Goal: Transaction & Acquisition: Book appointment/travel/reservation

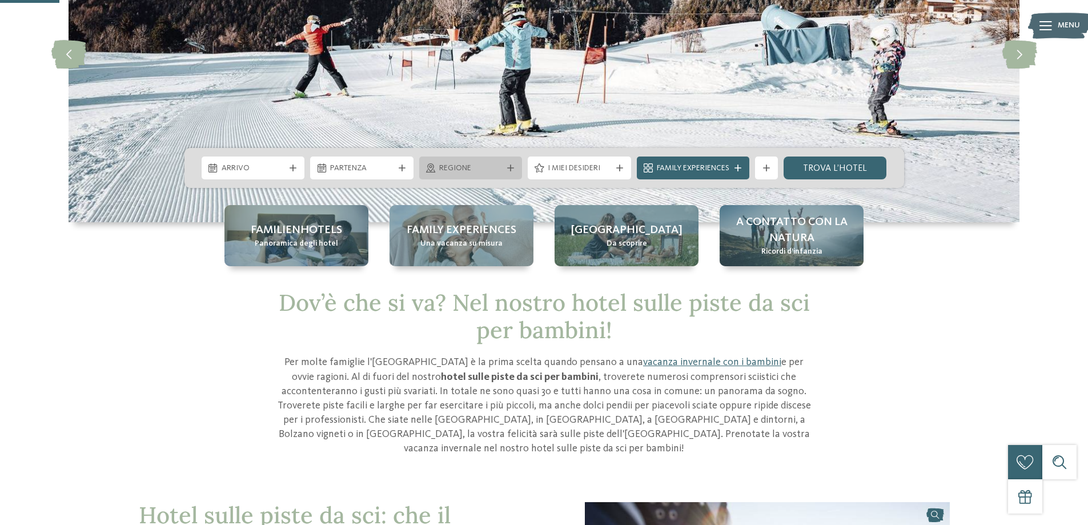
click at [485, 169] on span "Regione" at bounding box center [470, 168] width 63 height 11
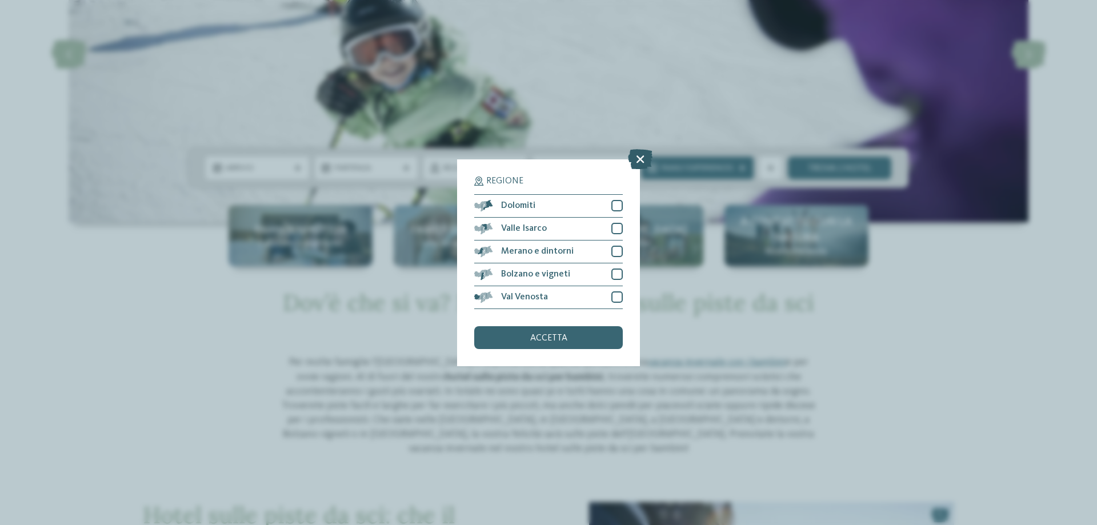
click at [641, 163] on icon at bounding box center [640, 159] width 25 height 20
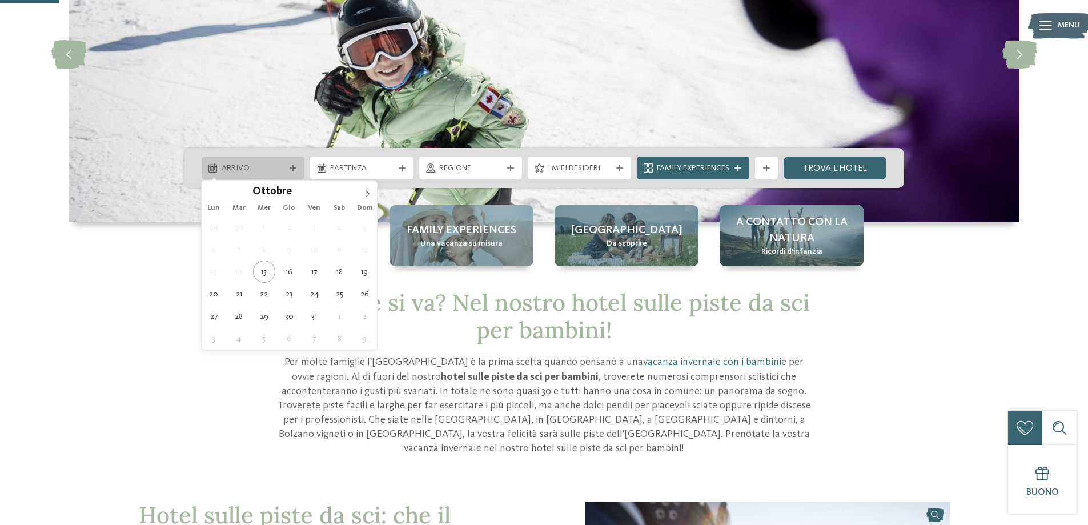
click at [275, 166] on span "Arrivo" at bounding box center [253, 168] width 63 height 11
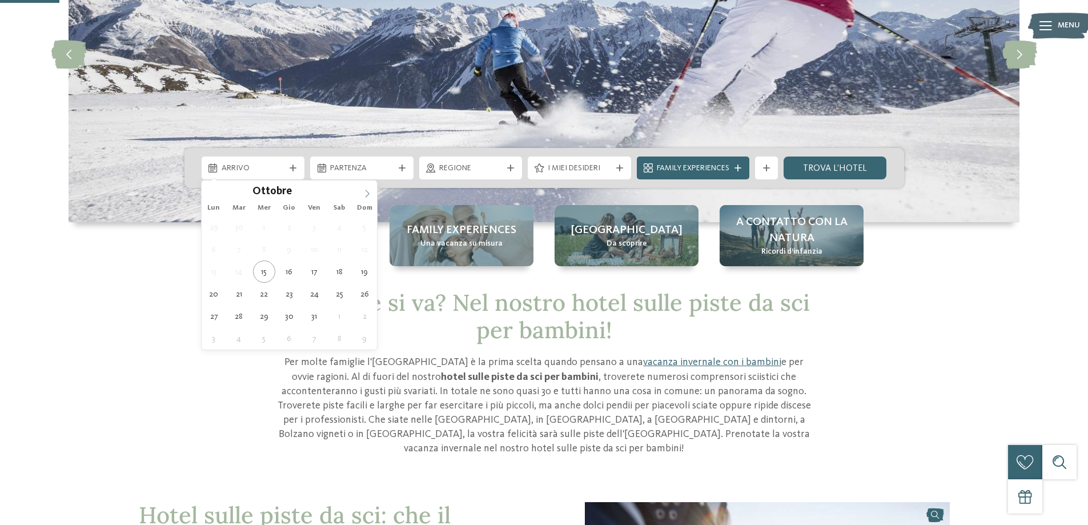
click at [367, 192] on icon at bounding box center [367, 194] width 8 height 8
type div "24.12.2025"
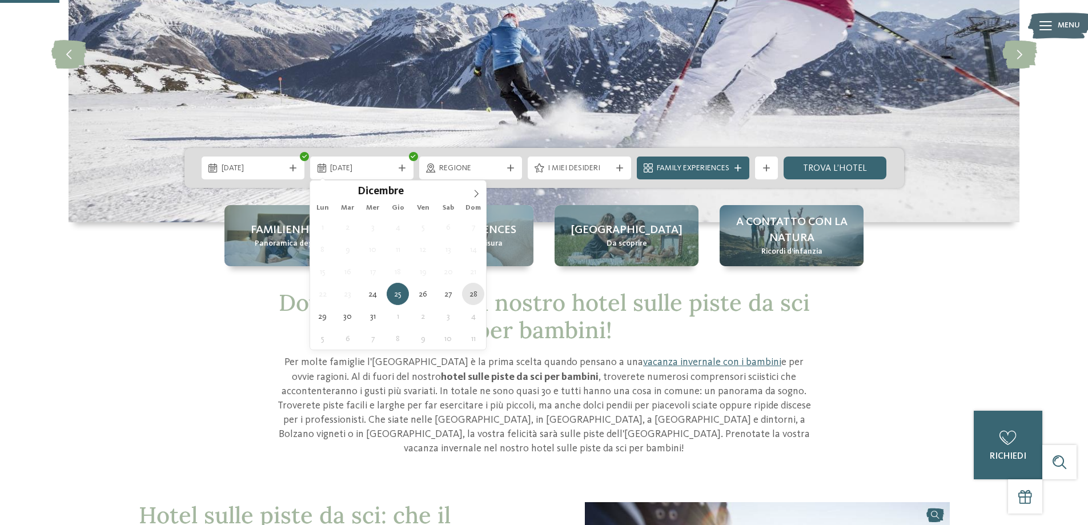
type div "28.12.2025"
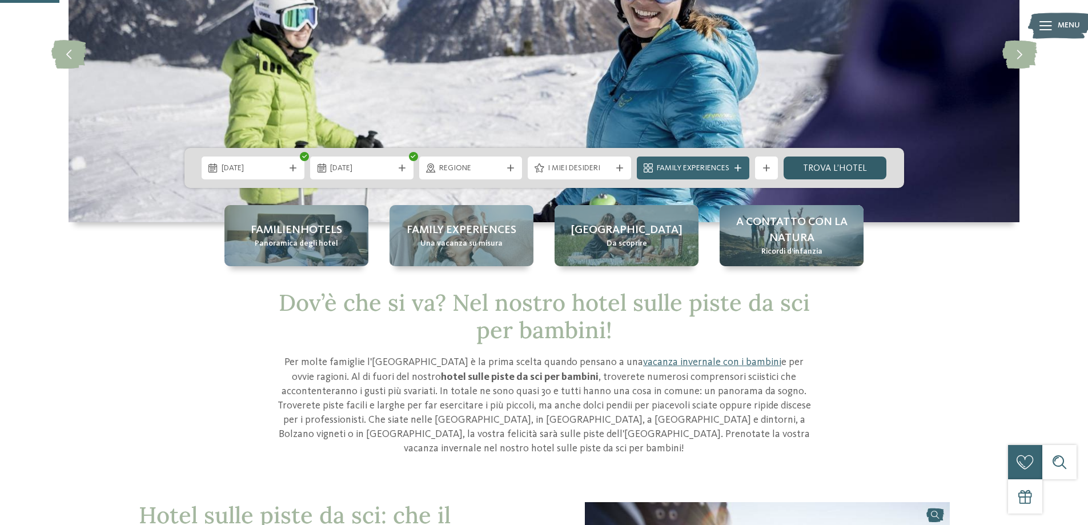
click at [833, 167] on link "trova l’hotel" at bounding box center [835, 168] width 103 height 23
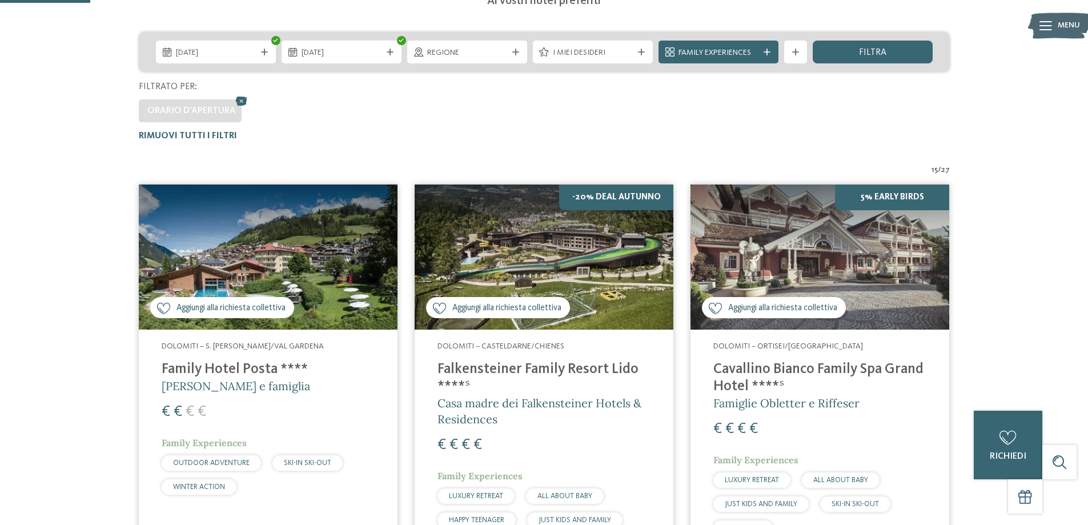
scroll to position [318, 0]
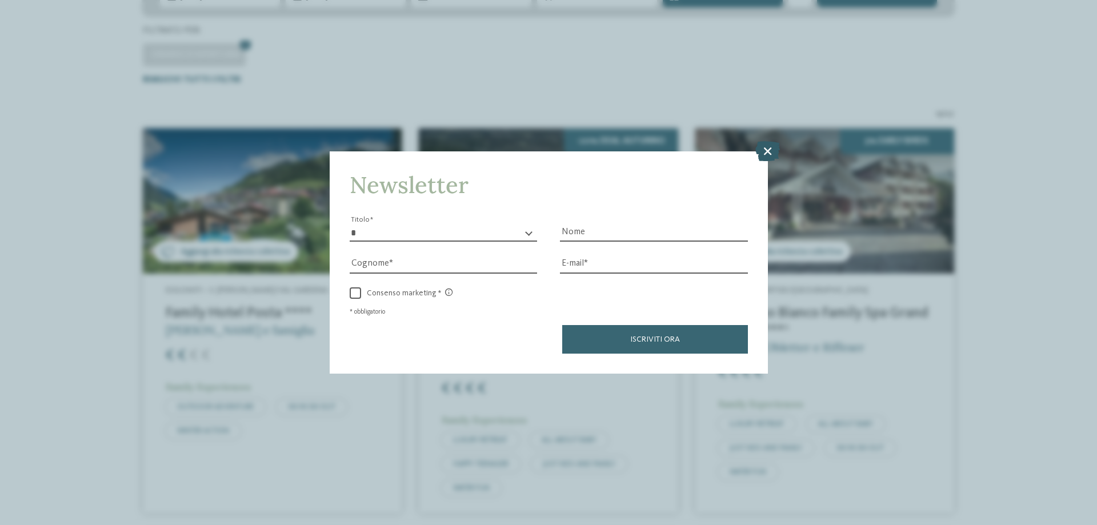
click at [761, 149] on icon at bounding box center [767, 151] width 25 height 20
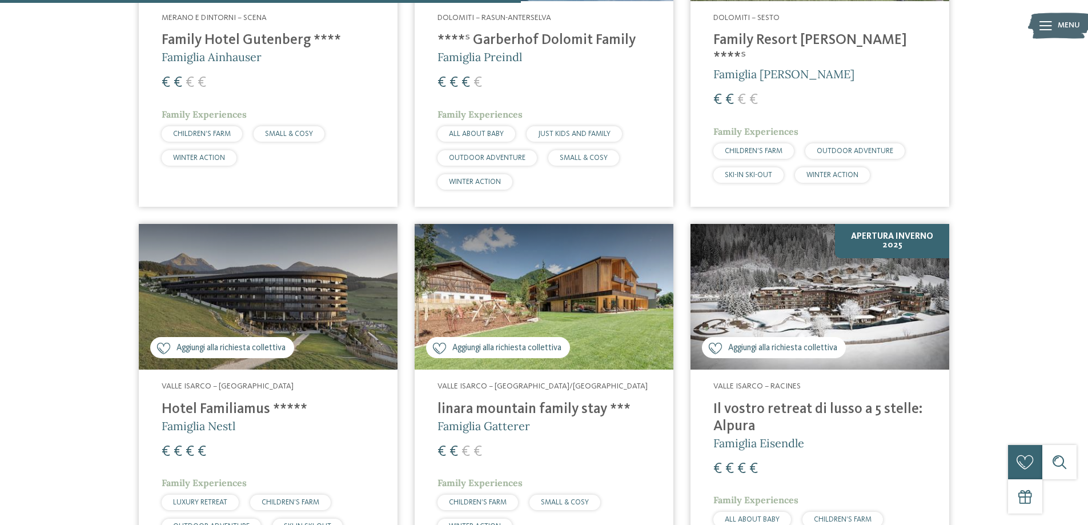
scroll to position [832, 0]
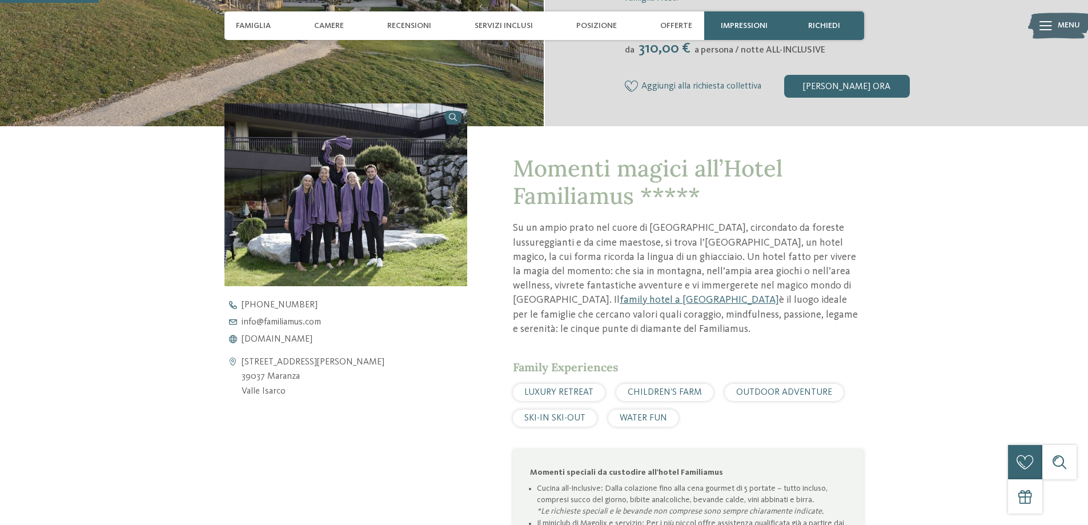
scroll to position [514, 0]
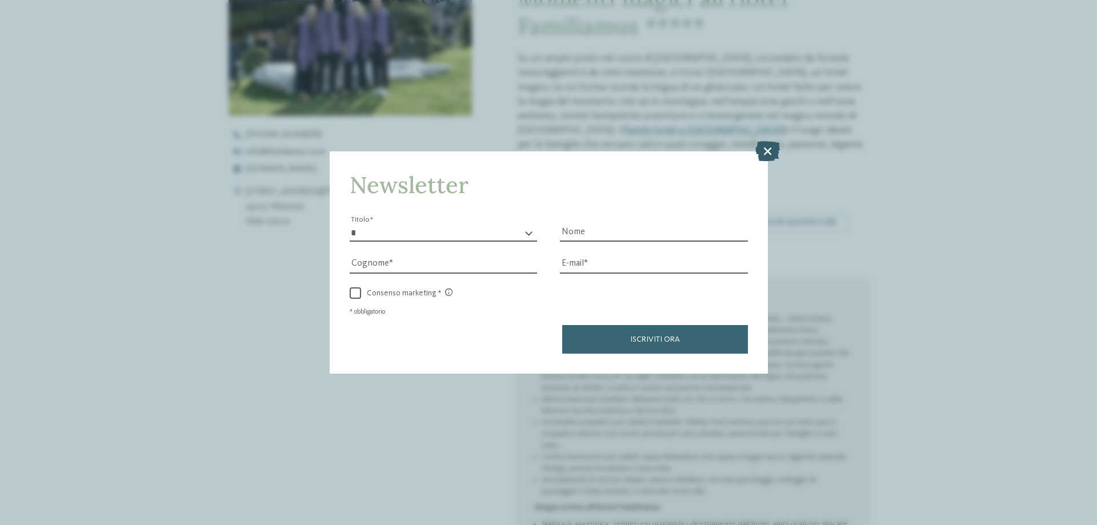
click at [770, 148] on icon at bounding box center [767, 151] width 25 height 20
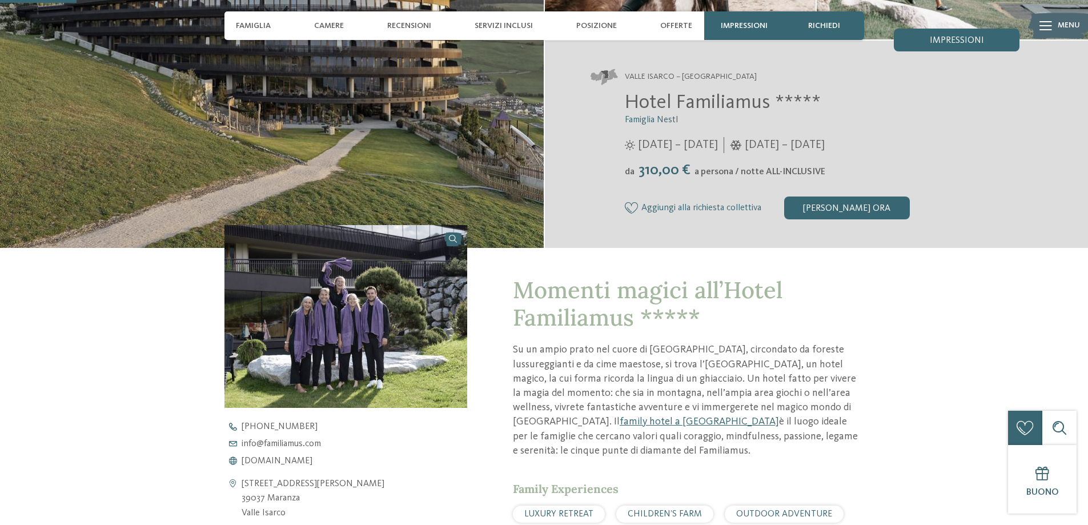
scroll to position [57, 0]
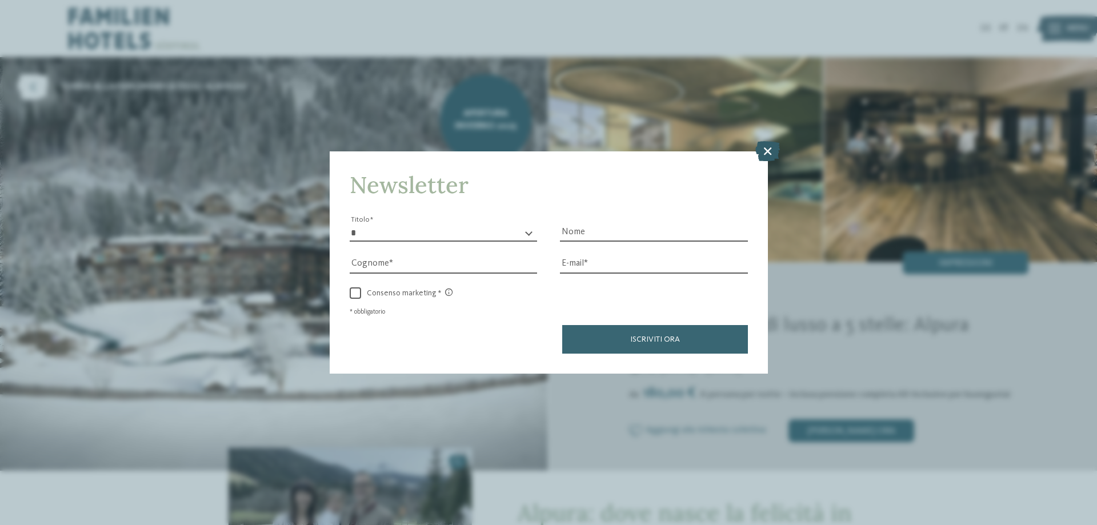
click at [768, 148] on icon at bounding box center [767, 151] width 25 height 20
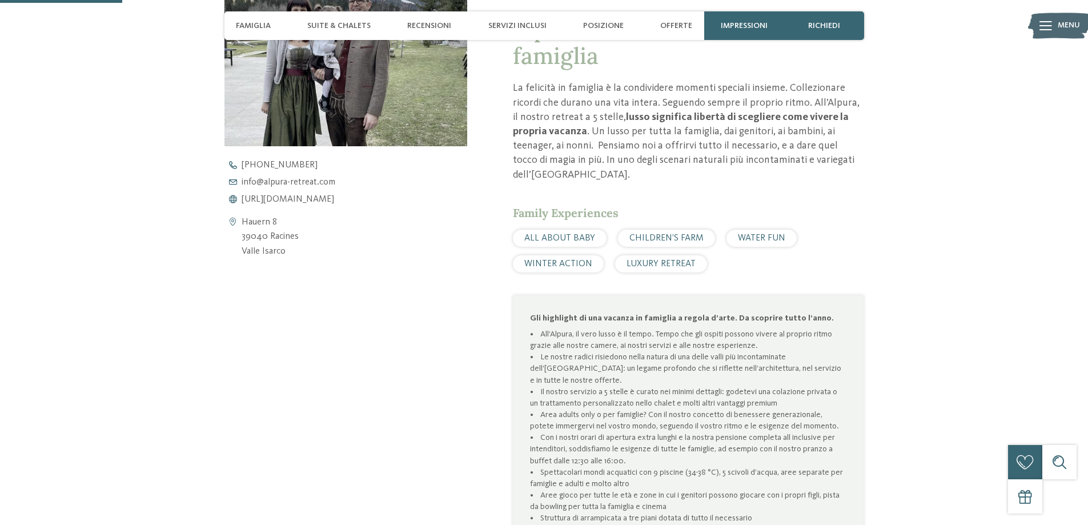
scroll to position [571, 0]
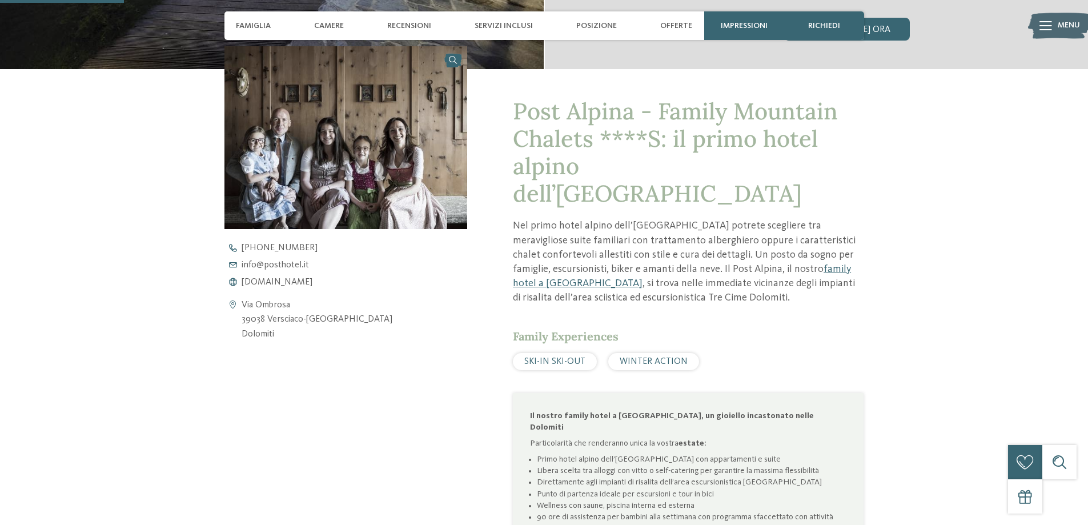
scroll to position [457, 0]
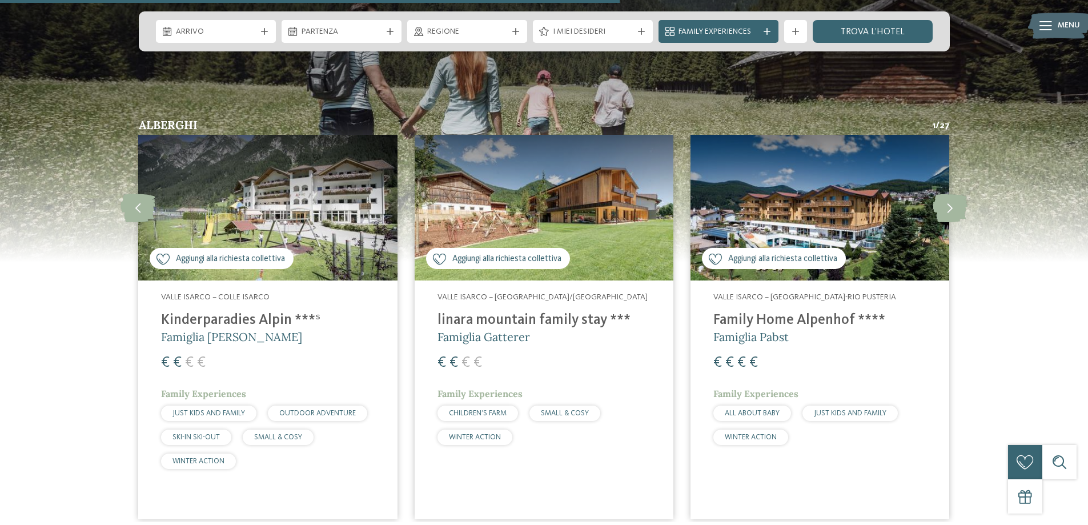
scroll to position [3028, 0]
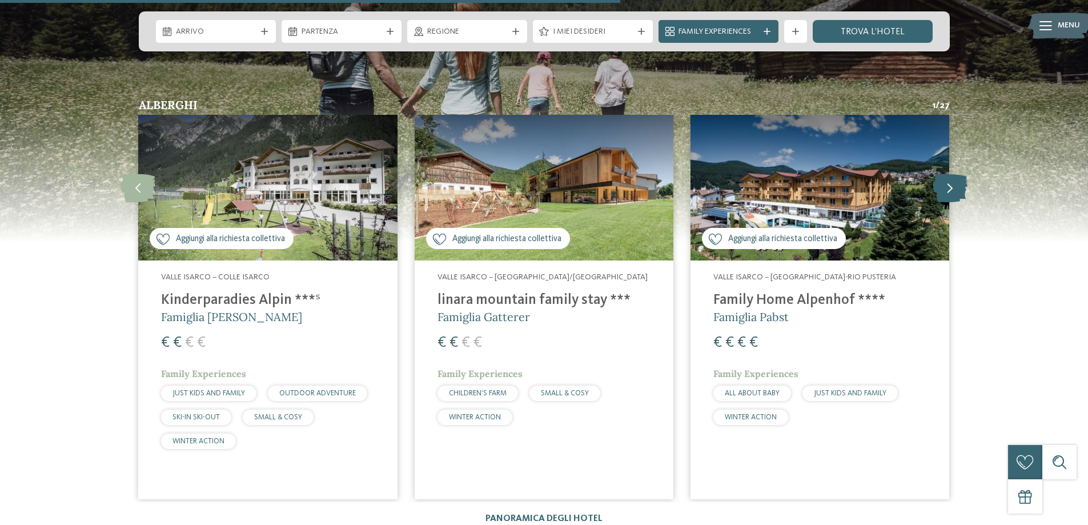
click at [945, 174] on icon at bounding box center [950, 188] width 35 height 29
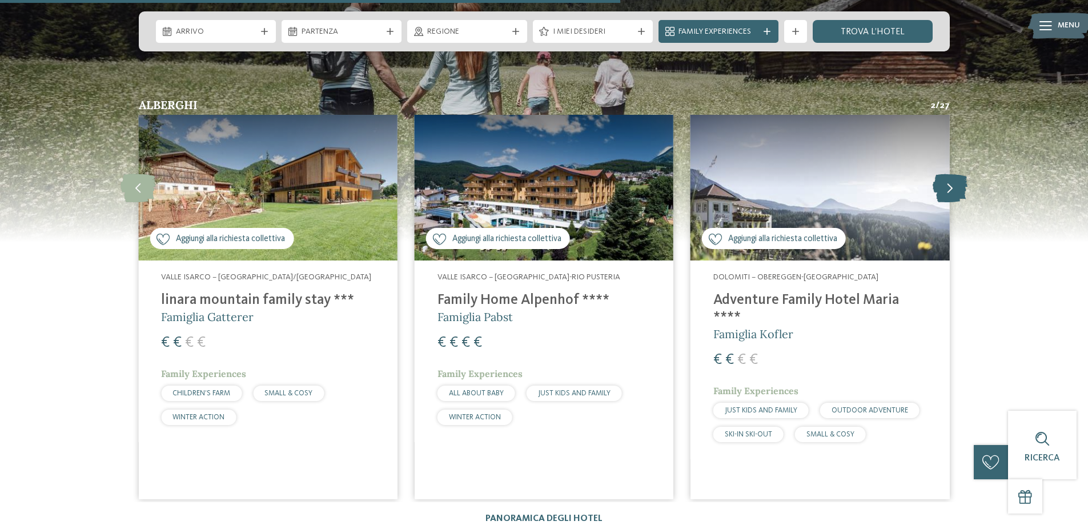
click at [946, 174] on icon at bounding box center [950, 188] width 35 height 29
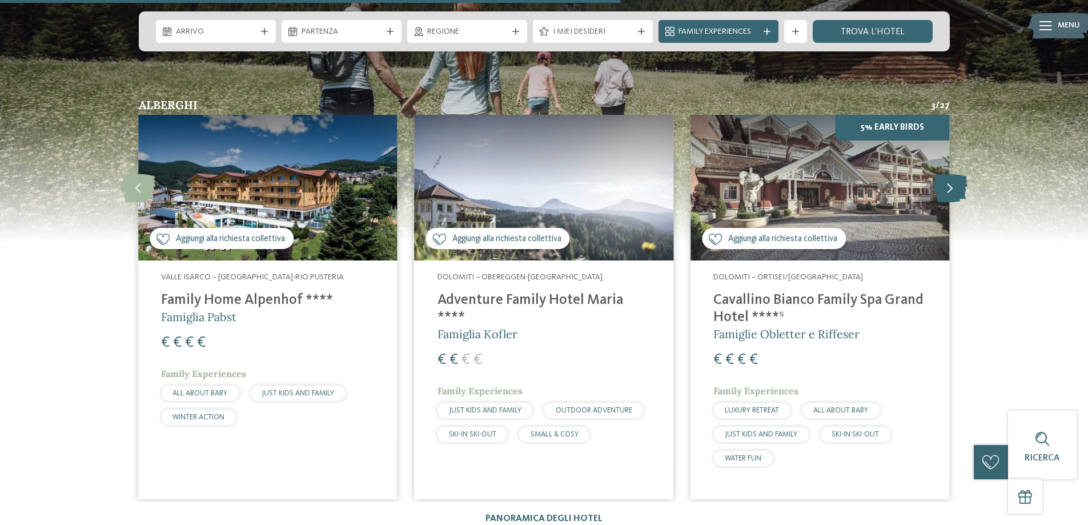
click at [946, 174] on icon at bounding box center [950, 188] width 35 height 29
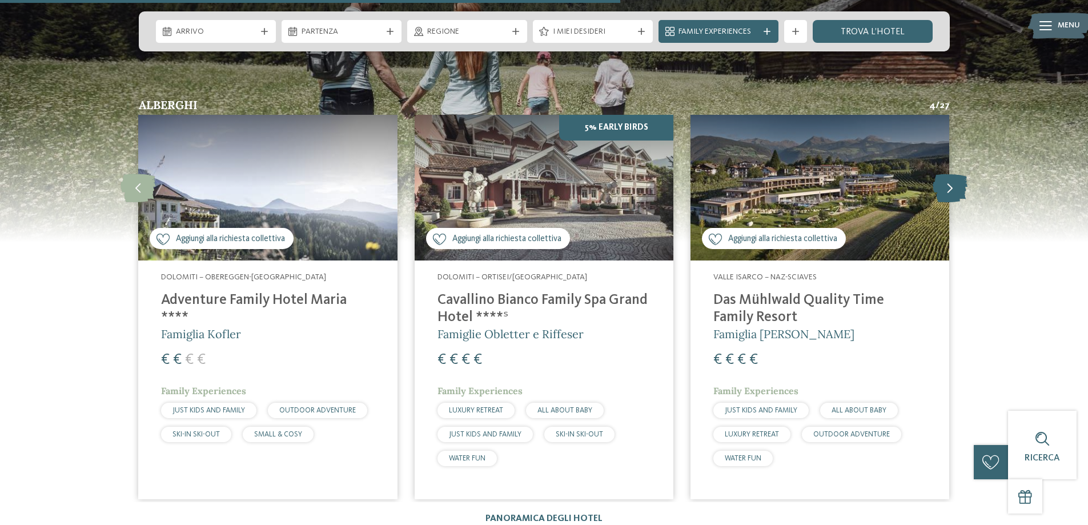
click at [946, 174] on icon at bounding box center [950, 188] width 35 height 29
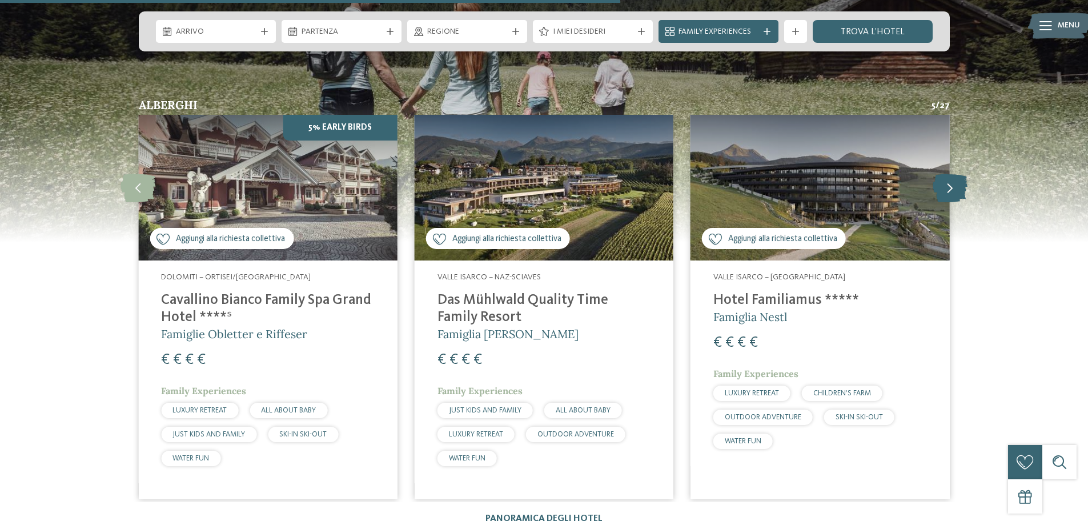
click at [946, 174] on icon at bounding box center [950, 188] width 35 height 29
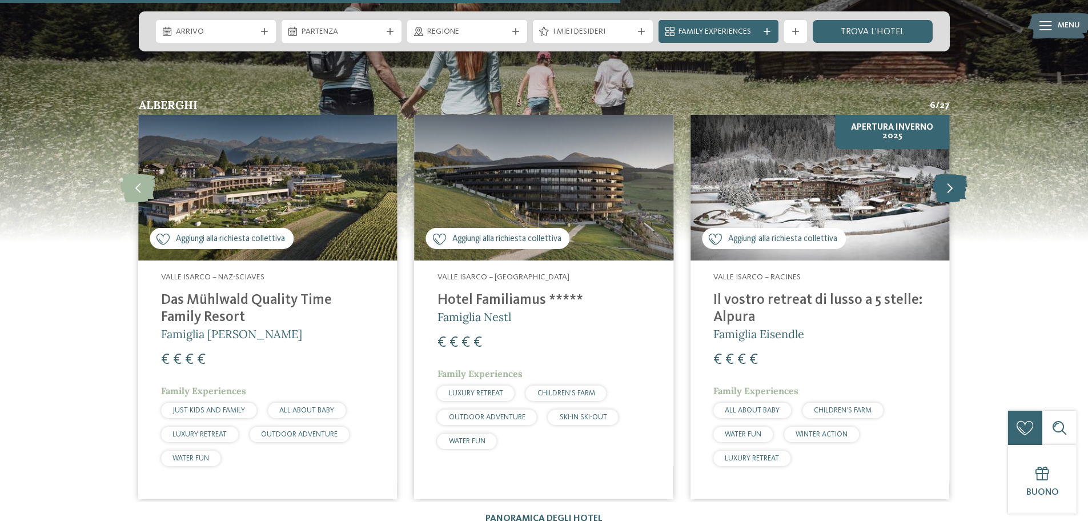
click at [947, 174] on icon at bounding box center [950, 188] width 35 height 29
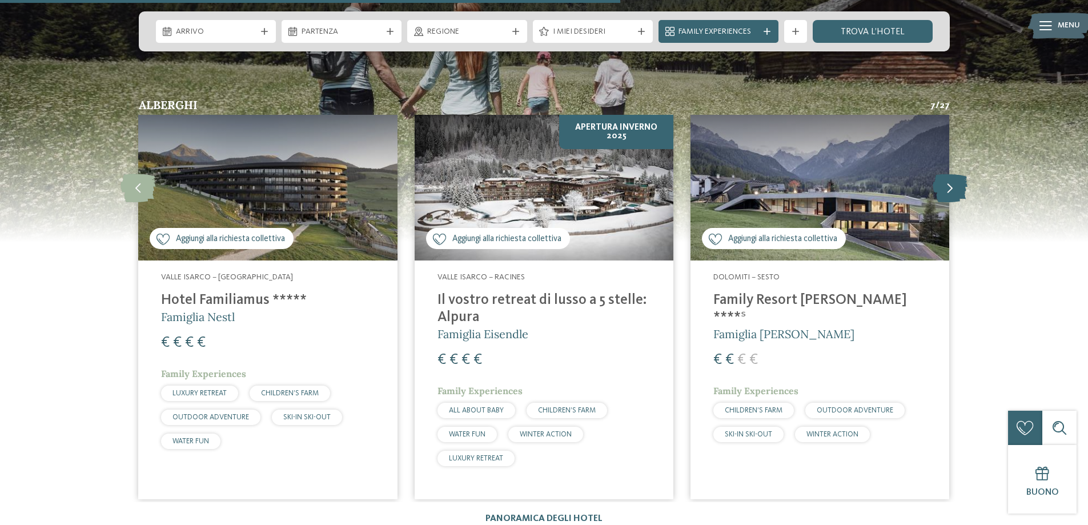
click at [947, 174] on icon at bounding box center [950, 188] width 35 height 29
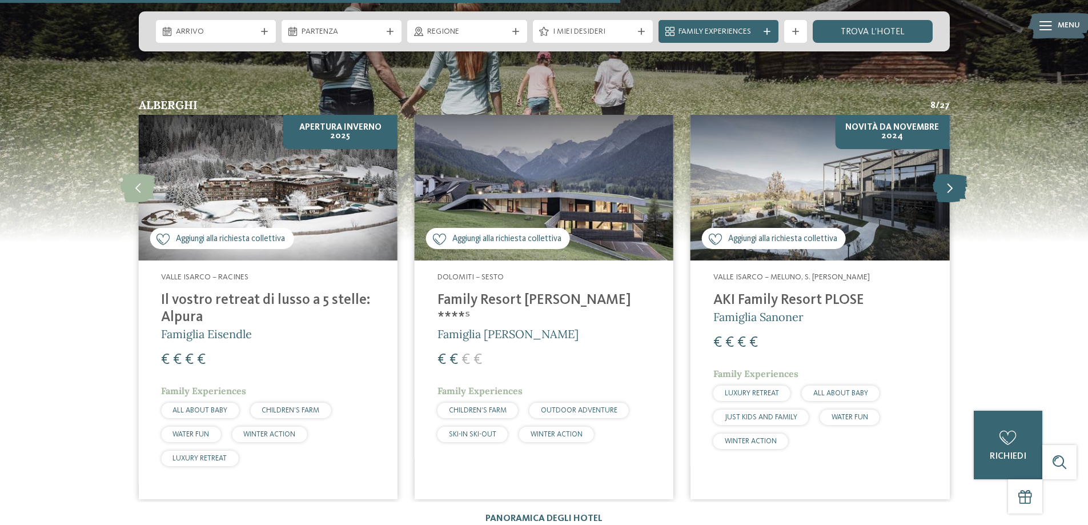
click at [947, 174] on icon at bounding box center [950, 188] width 35 height 29
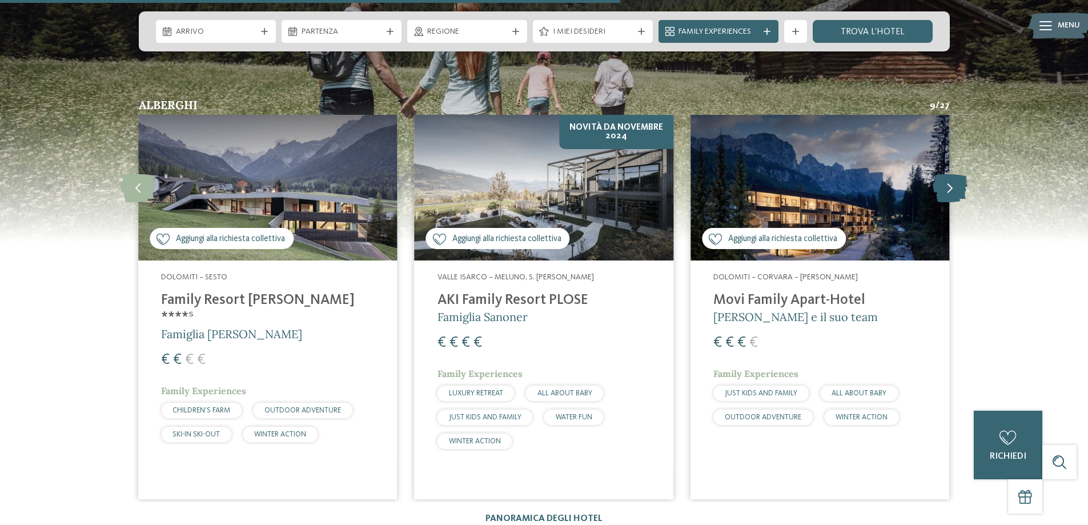
click at [947, 174] on icon at bounding box center [950, 188] width 35 height 29
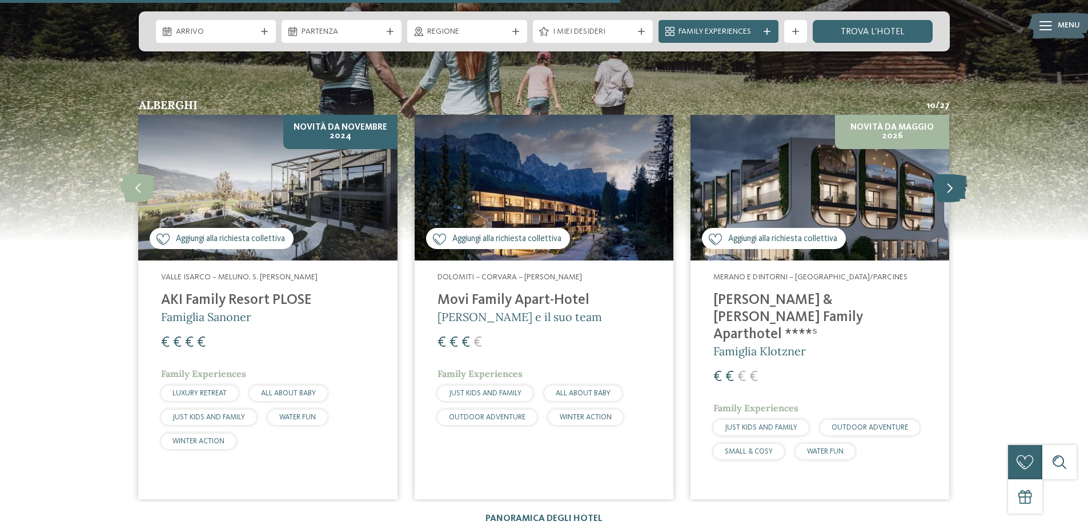
click at [956, 174] on icon at bounding box center [950, 188] width 35 height 29
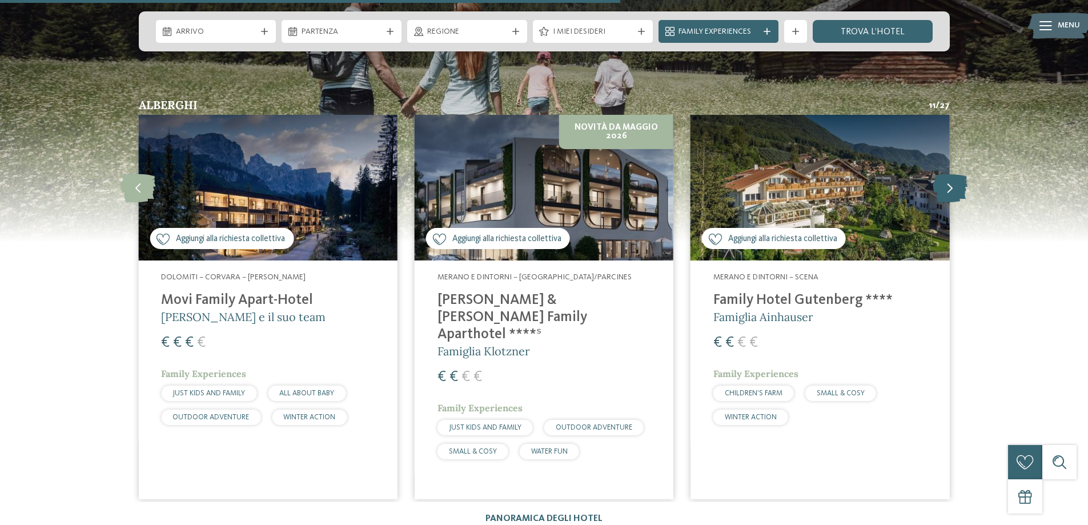
click at [955, 174] on icon at bounding box center [950, 188] width 35 height 29
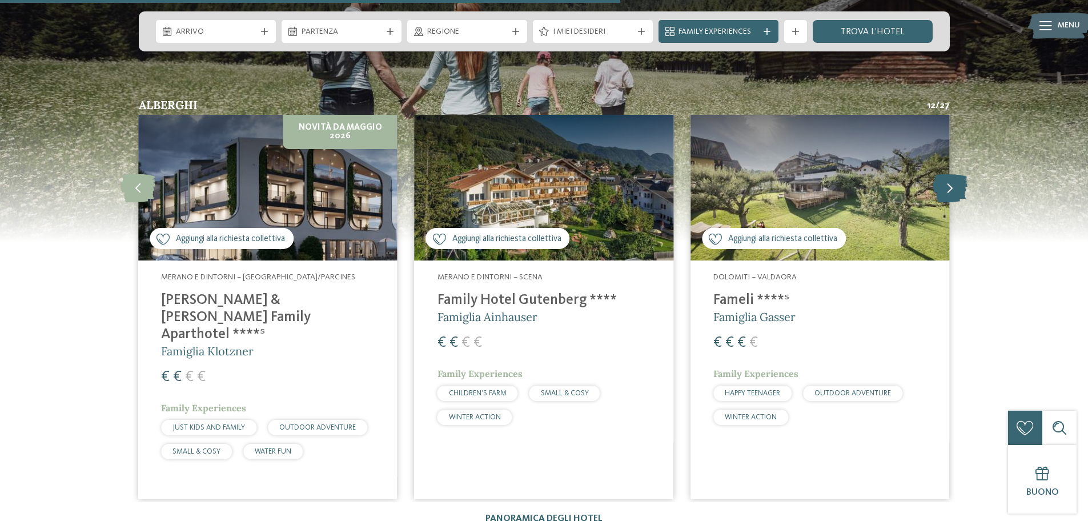
click at [955, 174] on icon at bounding box center [950, 188] width 35 height 29
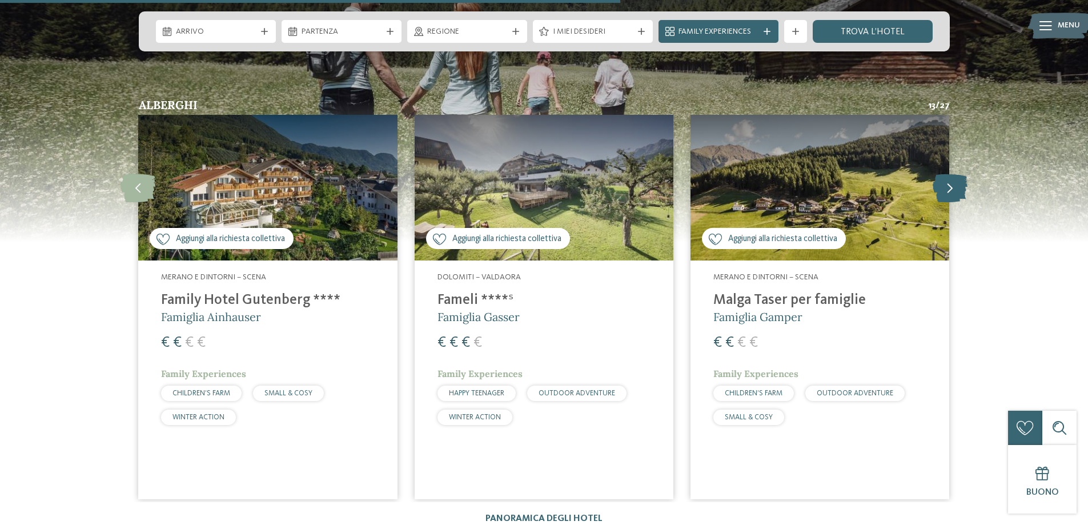
click at [955, 174] on icon at bounding box center [950, 188] width 35 height 29
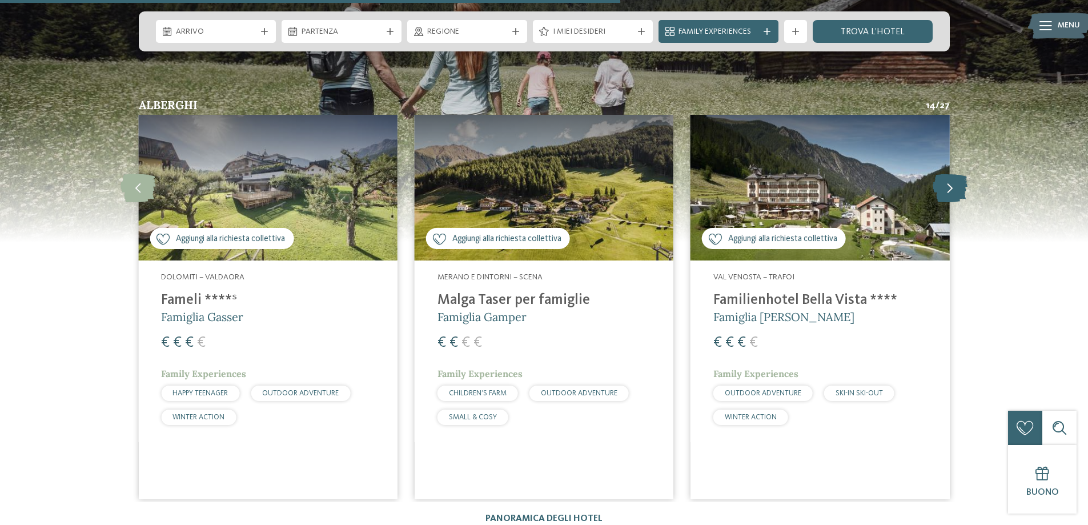
click at [955, 174] on icon at bounding box center [950, 188] width 35 height 29
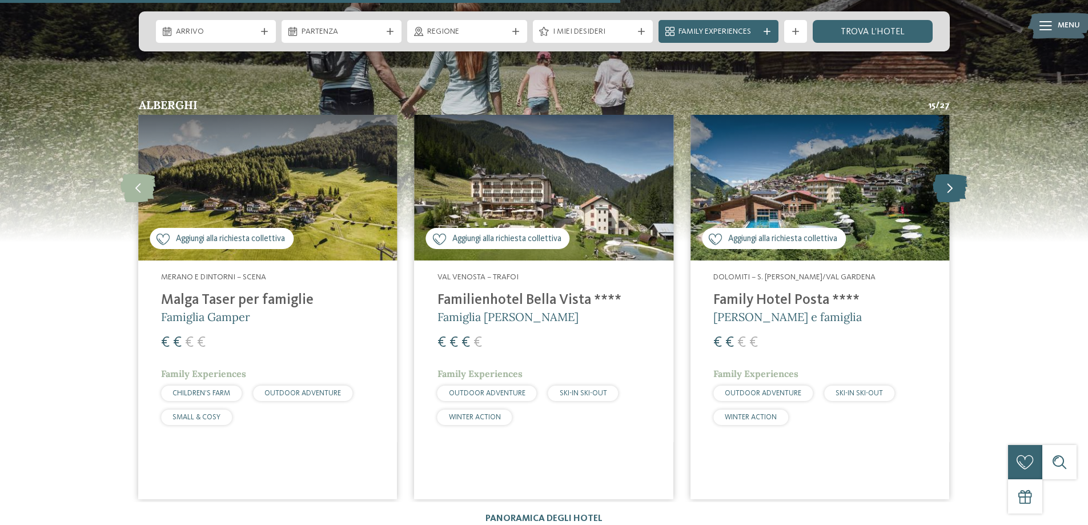
click at [955, 174] on icon at bounding box center [950, 188] width 35 height 29
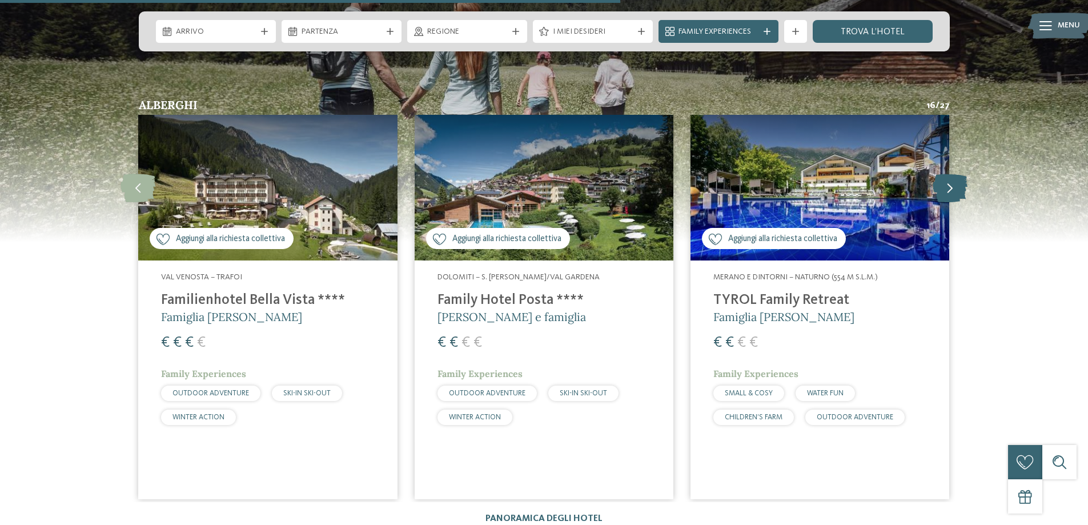
click at [955, 174] on icon at bounding box center [950, 188] width 35 height 29
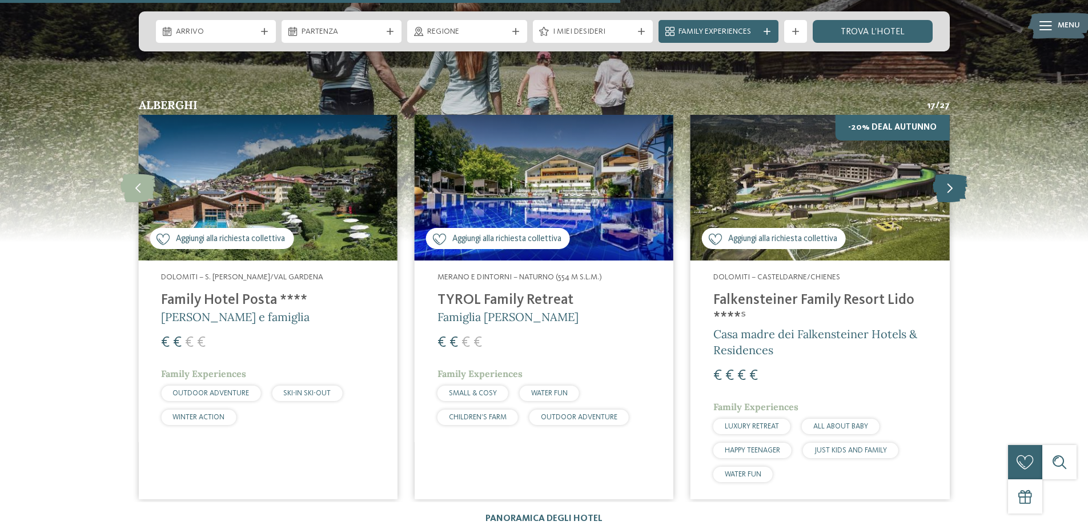
click at [955, 174] on icon at bounding box center [950, 188] width 35 height 29
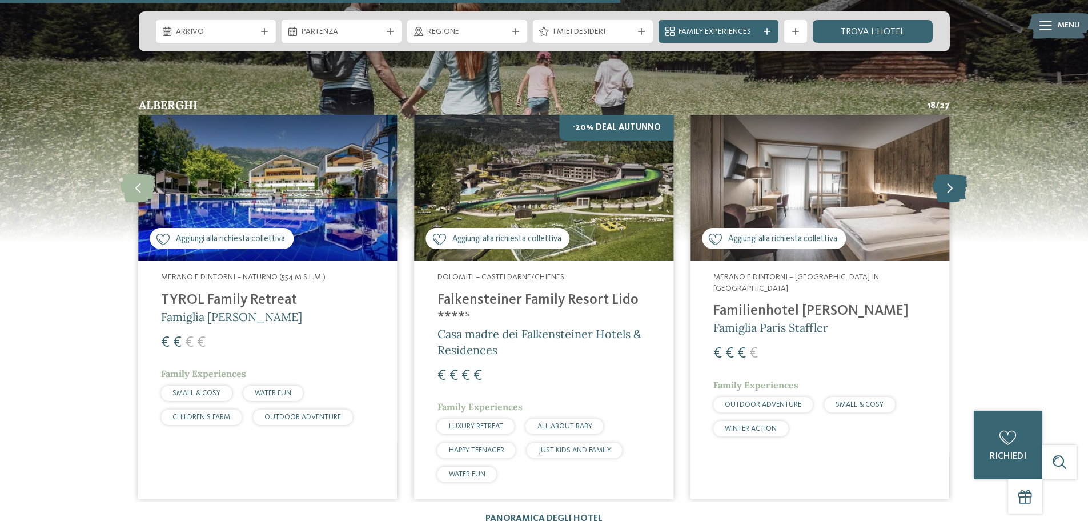
click at [955, 174] on icon at bounding box center [950, 188] width 35 height 29
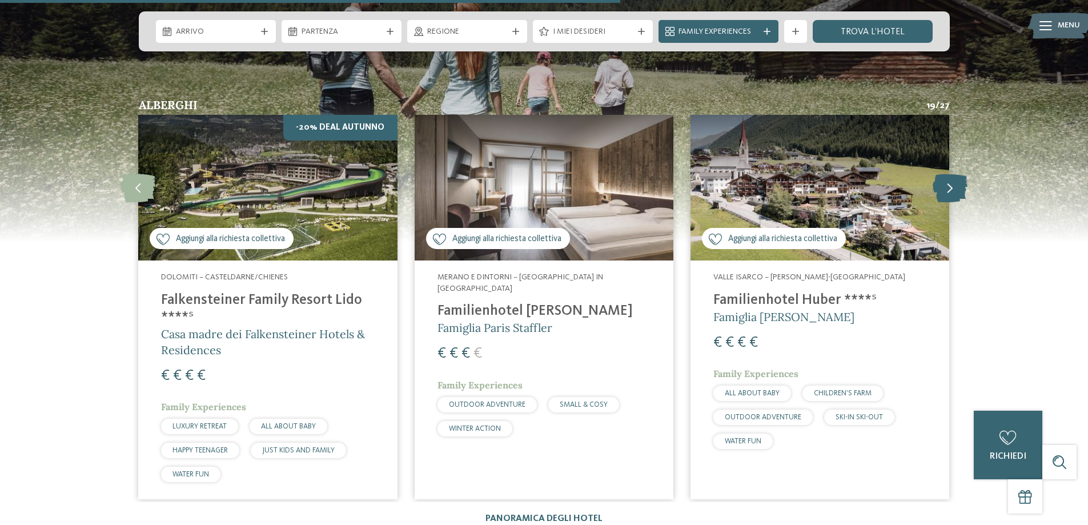
click at [954, 174] on icon at bounding box center [950, 188] width 35 height 29
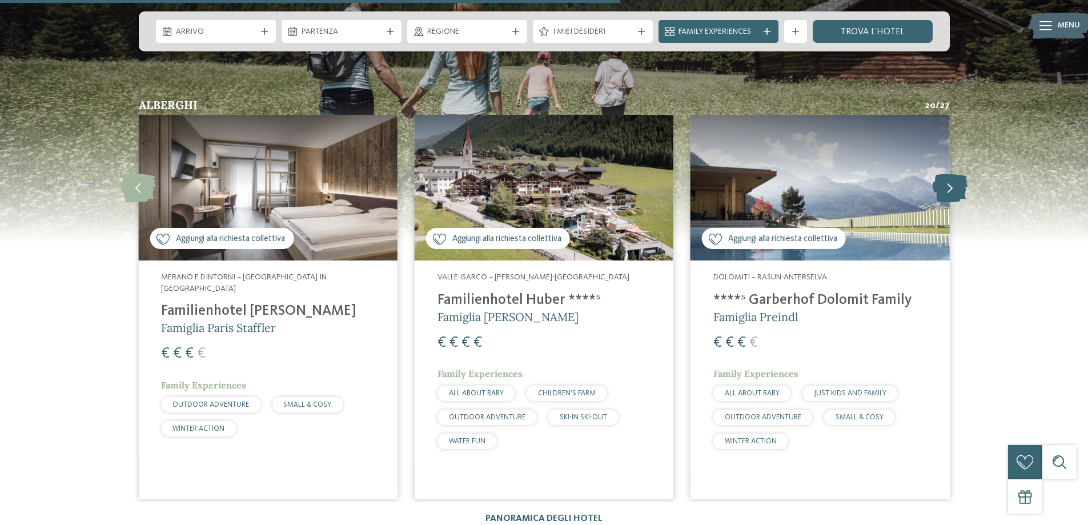
click at [949, 174] on icon at bounding box center [950, 188] width 35 height 29
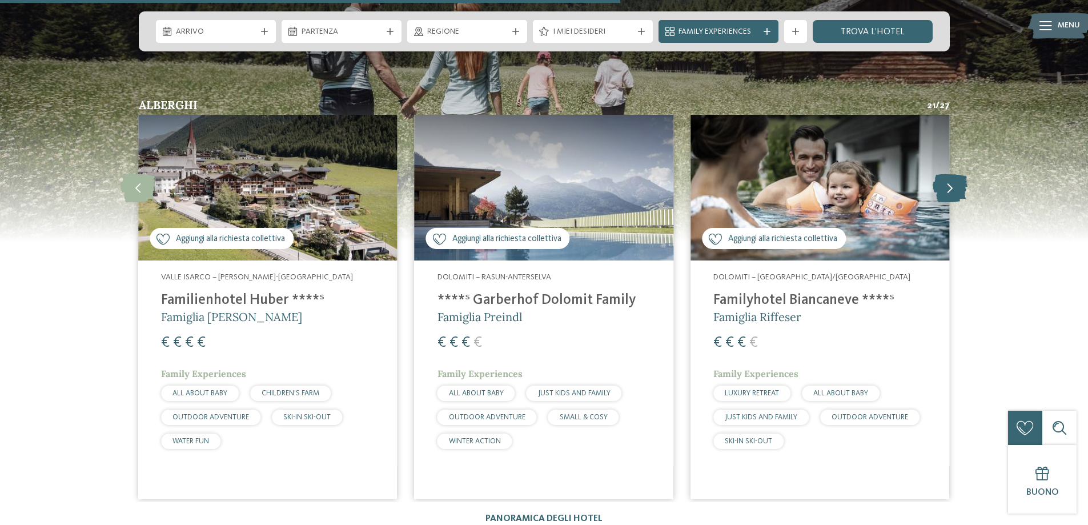
click at [949, 174] on icon at bounding box center [950, 188] width 35 height 29
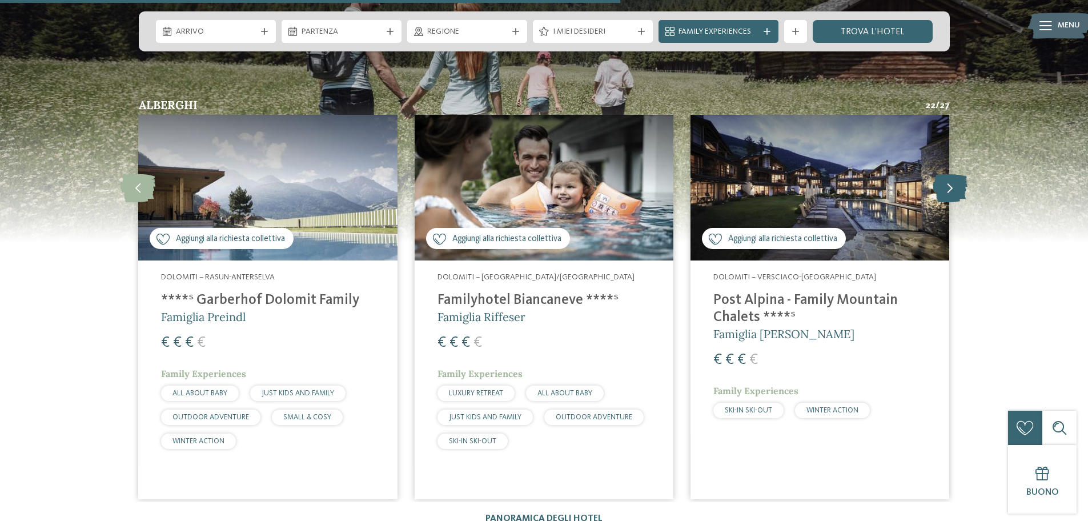
click at [949, 174] on icon at bounding box center [950, 188] width 35 height 29
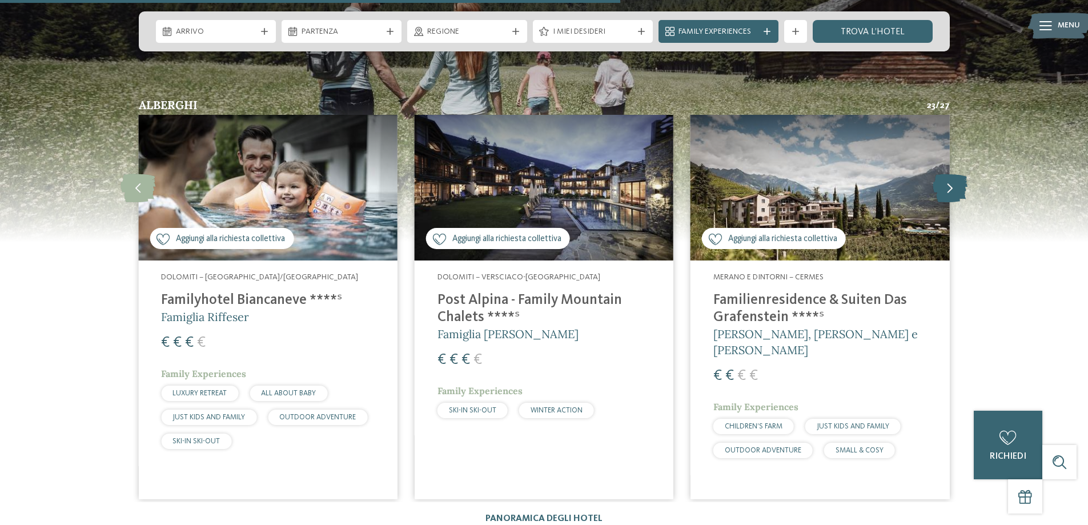
click at [961, 174] on icon at bounding box center [950, 188] width 35 height 29
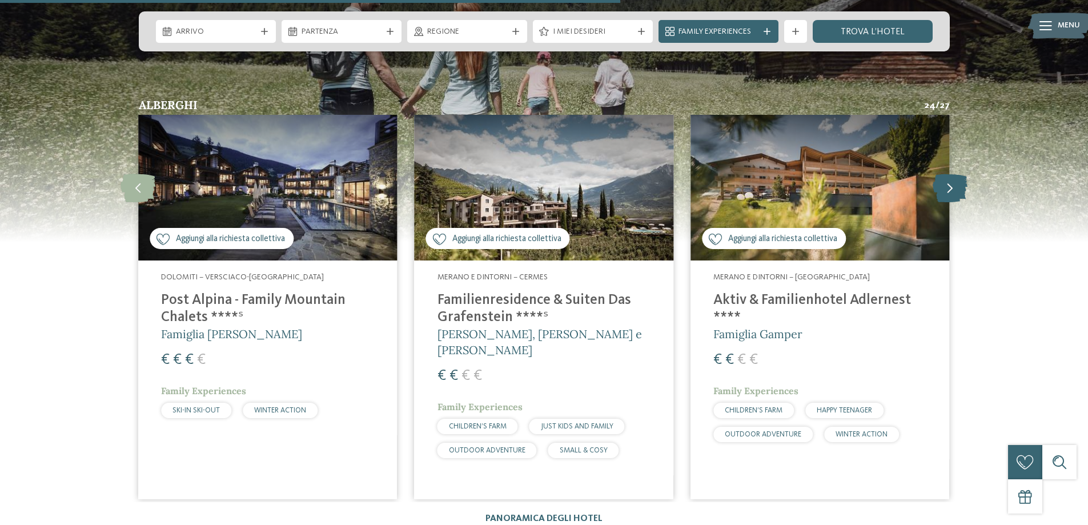
click at [961, 174] on icon at bounding box center [950, 188] width 35 height 29
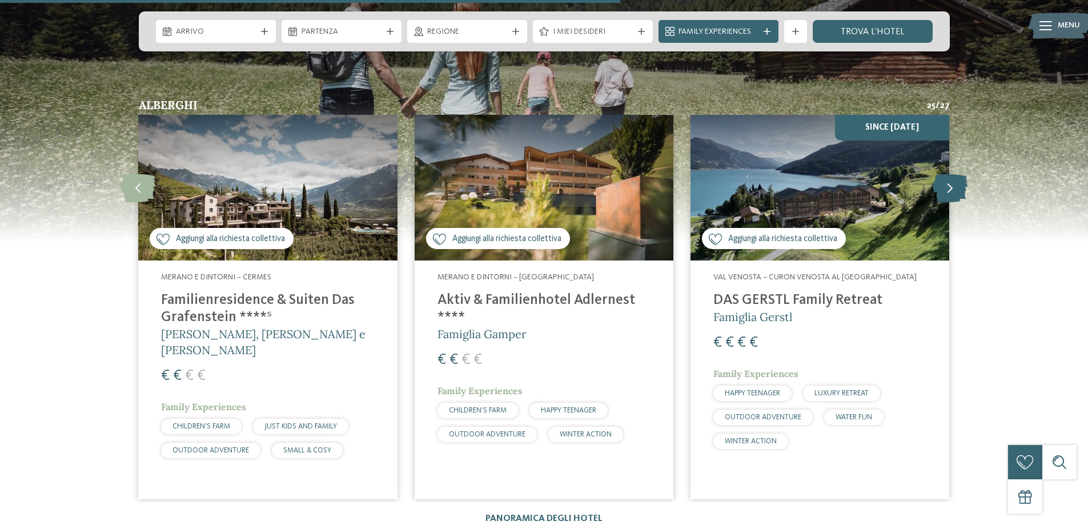
click at [961, 174] on icon at bounding box center [950, 188] width 35 height 29
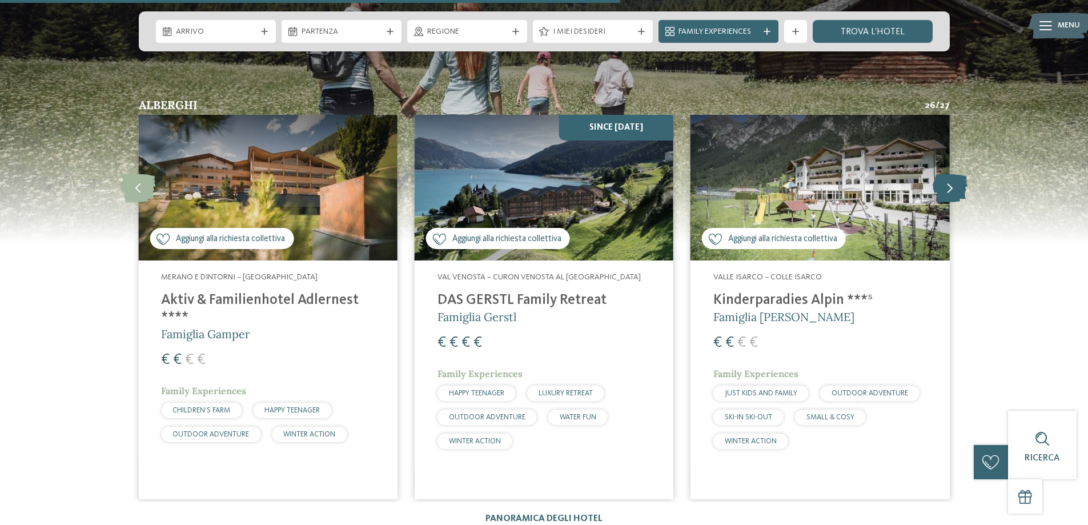
click at [961, 174] on icon at bounding box center [950, 188] width 35 height 29
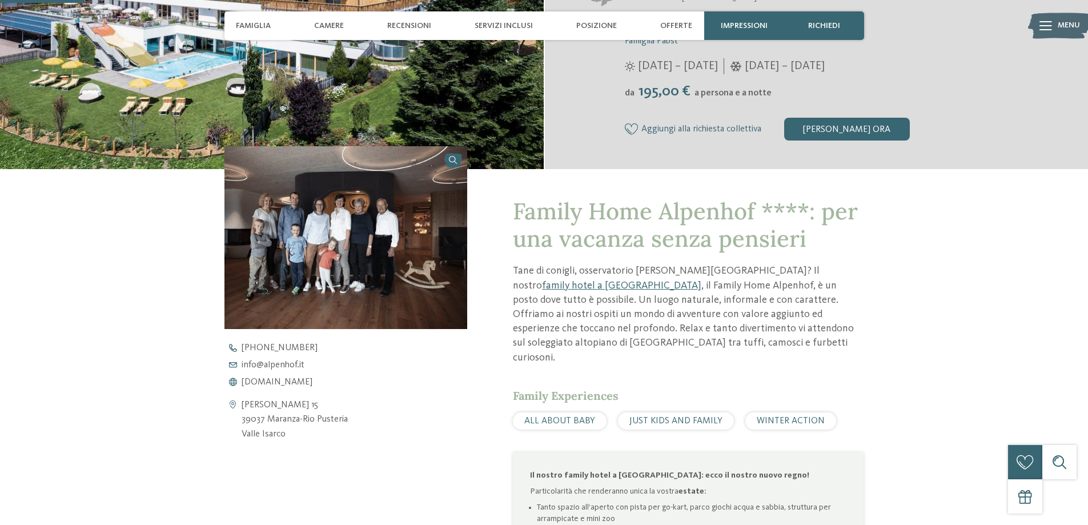
scroll to position [457, 0]
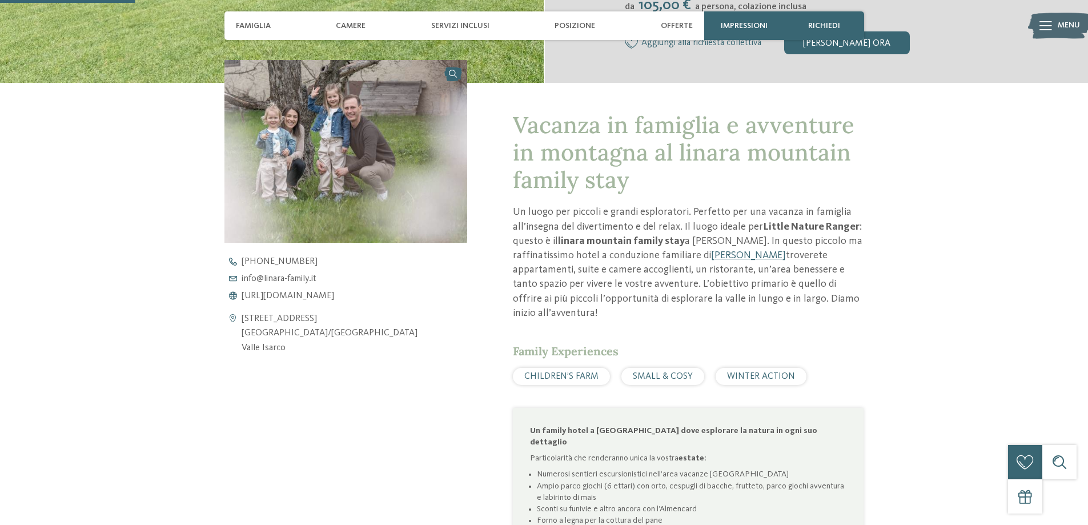
scroll to position [286, 0]
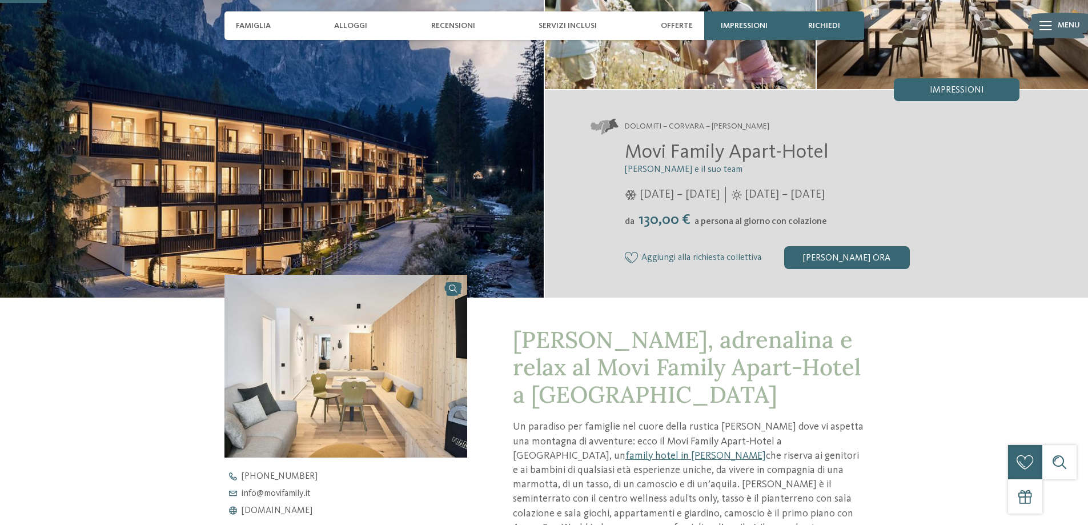
scroll to position [343, 0]
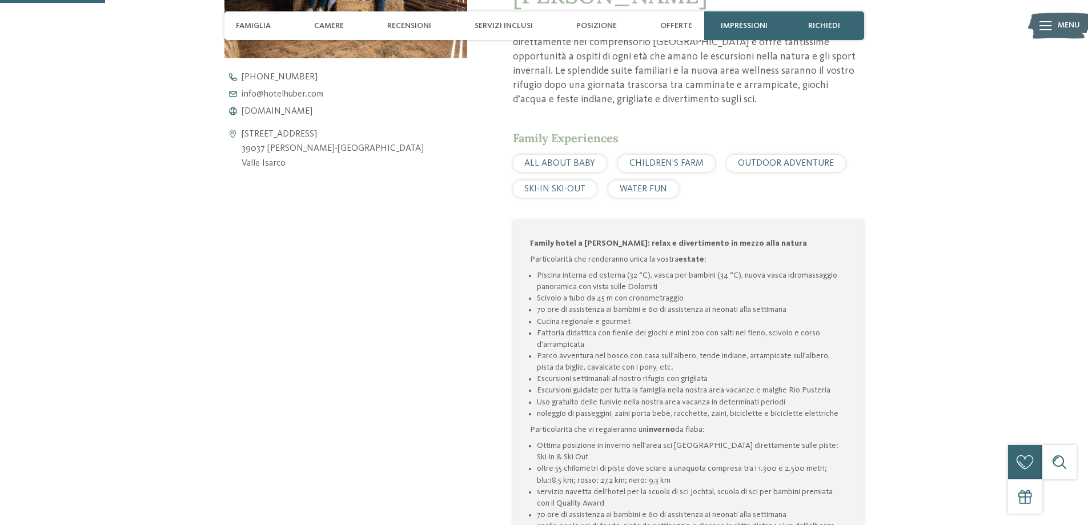
scroll to position [571, 0]
click at [294, 110] on span "www.hotelhuber.com" at bounding box center [277, 110] width 71 height 9
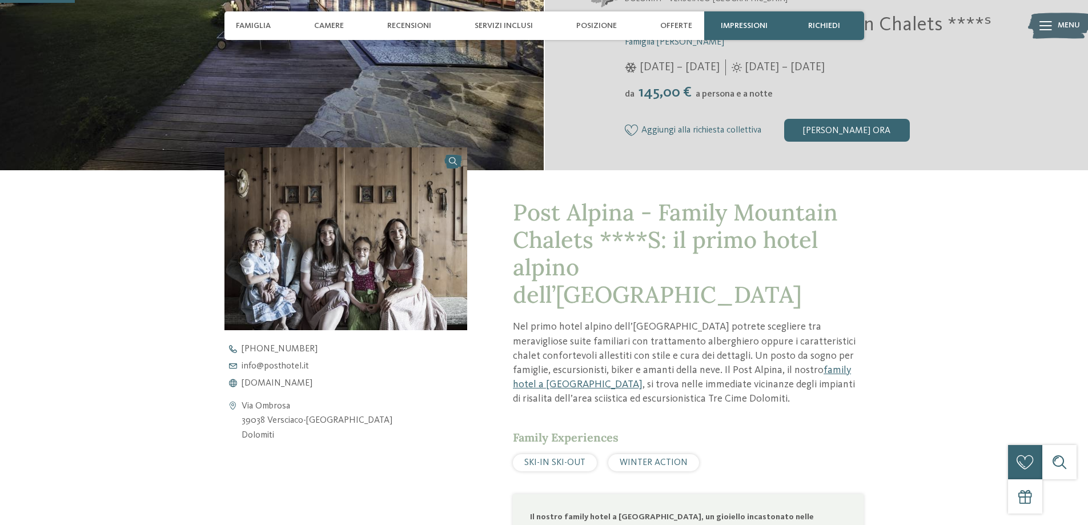
scroll to position [457, 0]
